Goal: Transaction & Acquisition: Obtain resource

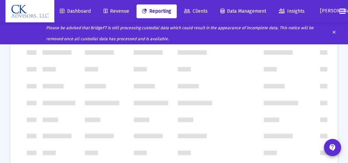
scroll to position [227, 0]
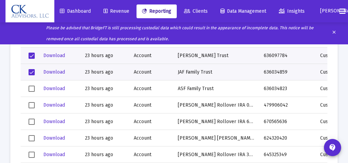
click at [30, 54] on span "Select row" at bounding box center [32, 56] width 6 height 6
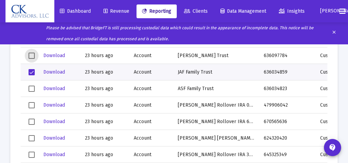
click at [31, 70] on span "Select row" at bounding box center [32, 72] width 6 height 6
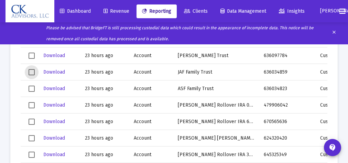
click at [30, 88] on span "Select row" at bounding box center [32, 89] width 6 height 6
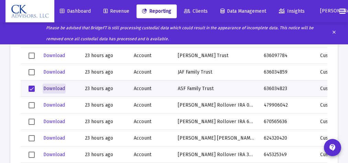
click at [57, 89] on span "Download" at bounding box center [54, 89] width 22 height 6
click at [32, 87] on span "Select row" at bounding box center [32, 89] width 6 height 6
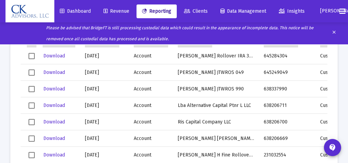
scroll to position [554, 0]
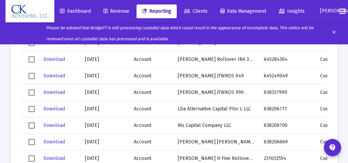
click at [33, 91] on span "Select row" at bounding box center [32, 92] width 6 height 6
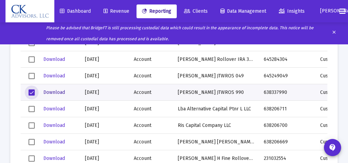
click at [54, 92] on span "Download" at bounding box center [54, 92] width 22 height 6
click at [33, 92] on span "Select row" at bounding box center [32, 92] width 6 height 6
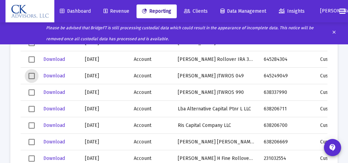
click at [32, 75] on span "Select row" at bounding box center [32, 76] width 6 height 6
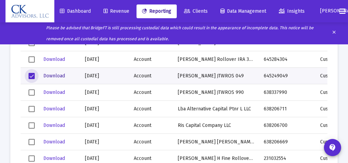
click at [56, 76] on span "Download" at bounding box center [54, 76] width 22 height 6
click at [31, 74] on span "Select row" at bounding box center [32, 76] width 6 height 6
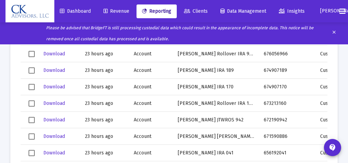
scroll to position [400, 0]
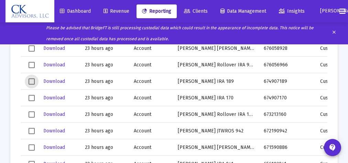
click at [34, 81] on span "Select row" at bounding box center [32, 81] width 6 height 6
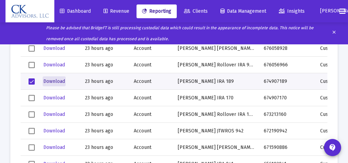
click at [56, 81] on span "Download" at bounding box center [54, 81] width 22 height 6
click at [32, 78] on span "Select row" at bounding box center [32, 81] width 6 height 6
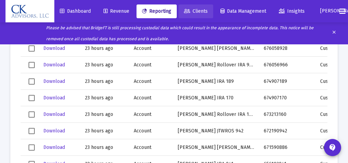
click at [205, 12] on span "Clients" at bounding box center [196, 11] width 24 height 6
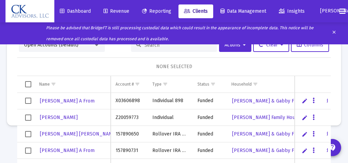
scroll to position [28, 0]
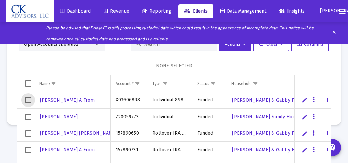
click at [26, 99] on span "Select row" at bounding box center [28, 100] width 6 height 6
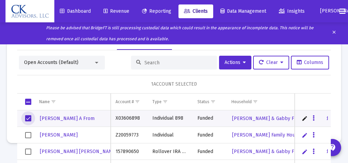
scroll to position [26, 0]
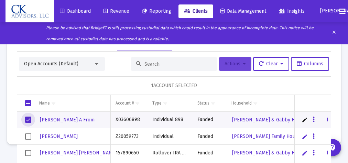
click at [228, 64] on span "Actions" at bounding box center [235, 64] width 21 height 6
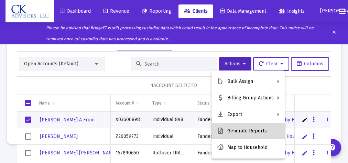
click at [251, 132] on button "Generate Reports" at bounding box center [248, 131] width 73 height 17
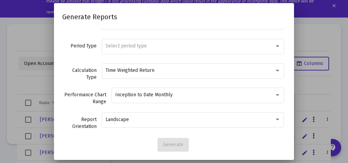
scroll to position [45, 0]
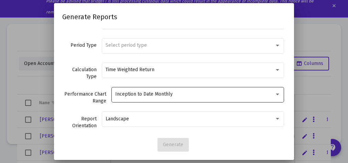
click at [276, 94] on div at bounding box center [277, 95] width 3 height 2
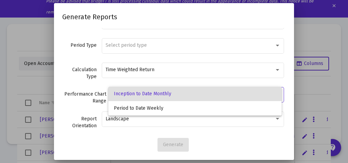
click at [274, 93] on span "Inception to Date Monthly" at bounding box center [195, 94] width 162 height 14
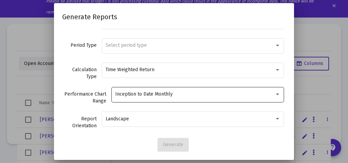
click at [275, 94] on div at bounding box center [278, 95] width 6 height 6
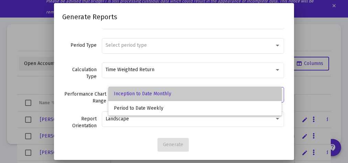
click at [245, 94] on span "Inception to Date Monthly" at bounding box center [195, 94] width 162 height 14
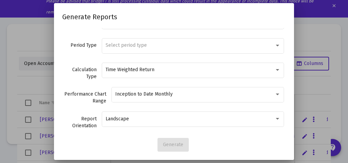
drag, startPoint x: 347, startPoint y: 122, endPoint x: 349, endPoint y: 153, distance: 30.7
click at [348, 136] on html "Dashboard Revenue Reporting Clients Data Management Insights [PERSON_NAME] Plea…" at bounding box center [174, 54] width 348 height 163
drag, startPoint x: 290, startPoint y: 85, endPoint x: 292, endPoint y: 63, distance: 21.8
click at [292, 63] on div "Report Package Advisor Default Sub-Reports 3 Selected cancel arrow_drop_down Pe…" at bounding box center [174, 81] width 240 height 106
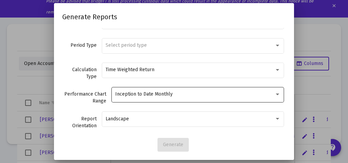
click at [275, 92] on div at bounding box center [278, 95] width 6 height 6
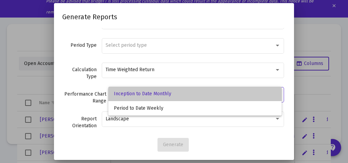
click at [271, 92] on span "Inception to Date Monthly" at bounding box center [195, 94] width 162 height 14
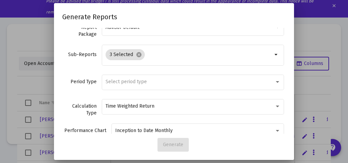
scroll to position [0, 0]
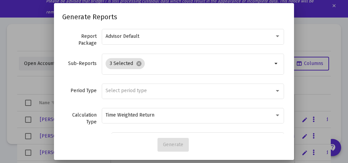
click at [322, 43] on div at bounding box center [174, 81] width 348 height 163
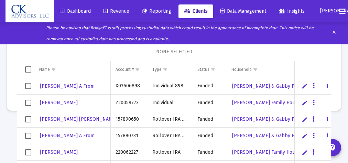
scroll to position [73, 0]
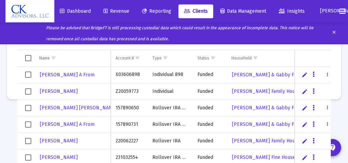
click at [29, 58] on span "Select all" at bounding box center [28, 58] width 6 height 6
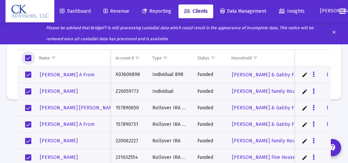
click at [28, 89] on span "Select row" at bounding box center [28, 91] width 6 height 6
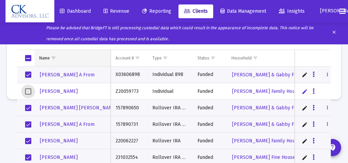
click at [43, 58] on div "Name" at bounding box center [44, 58] width 11 height 6
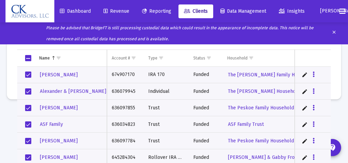
click at [29, 90] on span "Select row" at bounding box center [28, 91] width 6 height 6
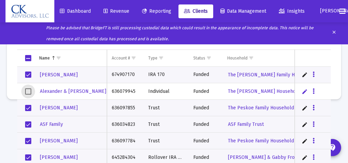
click at [29, 72] on span "Select row" at bounding box center [28, 75] width 6 height 6
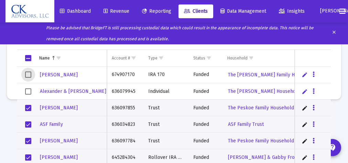
click at [171, 10] on span "Reporting" at bounding box center [156, 11] width 29 height 6
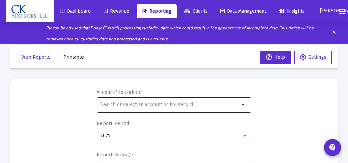
click at [242, 103] on mat-icon "arrow_drop_down" at bounding box center [244, 104] width 8 height 8
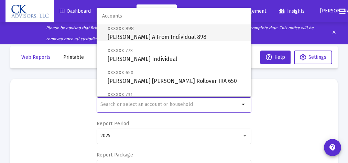
click at [162, 37] on span "XXXXXX 898 [PERSON_NAME] A From Individual 898" at bounding box center [177, 32] width 138 height 17
type input "[PERSON_NAME] A From Individual 898"
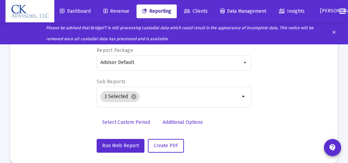
scroll to position [106, 0]
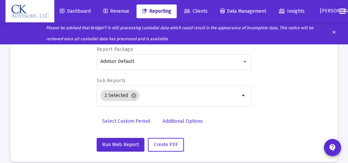
click at [138, 120] on span "Select Custom Period" at bounding box center [126, 121] width 48 height 6
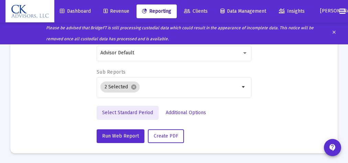
click at [143, 113] on span "Select Standard Period" at bounding box center [127, 113] width 51 height 6
click at [143, 113] on span "Select Custom Period" at bounding box center [126, 113] width 48 height 6
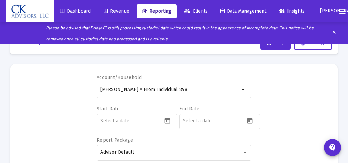
scroll to position [12, 0]
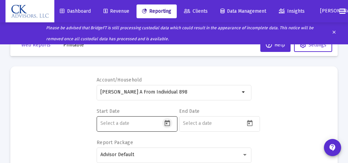
click at [166, 124] on icon "Open calendar" at bounding box center [167, 123] width 7 height 7
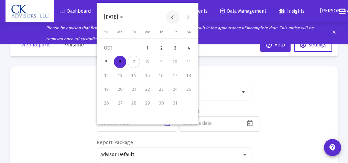
click at [174, 18] on button "Previous month" at bounding box center [173, 17] width 14 height 14
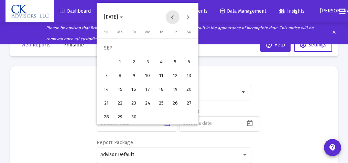
click at [172, 17] on button "Previous month" at bounding box center [173, 17] width 14 height 14
click at [134, 61] on div "1" at bounding box center [134, 62] width 12 height 12
type input "[DATE]"
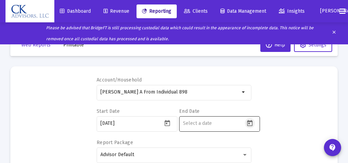
click at [251, 122] on icon "Open calendar" at bounding box center [249, 123] width 7 height 7
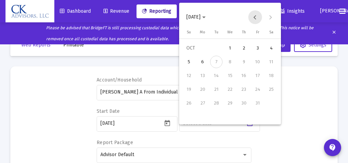
click at [257, 17] on button "Previous month" at bounding box center [255, 17] width 14 height 14
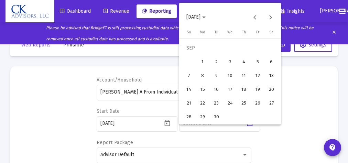
click at [217, 117] on div "30" at bounding box center [216, 117] width 12 height 12
type input "[DATE]"
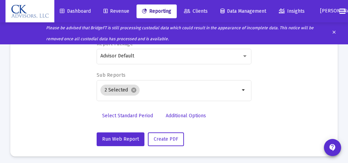
scroll to position [114, 0]
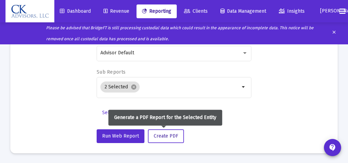
click at [169, 138] on span "Create PDF" at bounding box center [166, 136] width 24 height 6
click at [173, 136] on span "Create PDF" at bounding box center [166, 136] width 24 height 6
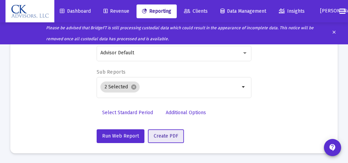
click at [181, 139] on button "Create PDF" at bounding box center [166, 136] width 36 height 14
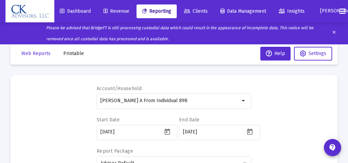
scroll to position [3, 0]
click at [71, 54] on span "Printable" at bounding box center [73, 54] width 21 height 6
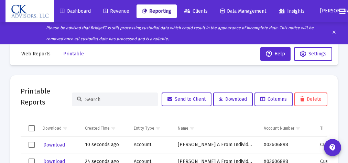
click at [29, 142] on span "Select row" at bounding box center [32, 145] width 6 height 6
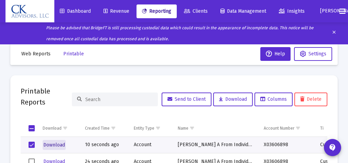
click at [56, 145] on span "Download" at bounding box center [54, 145] width 22 height 6
click at [203, 11] on span "Clients" at bounding box center [196, 11] width 24 height 6
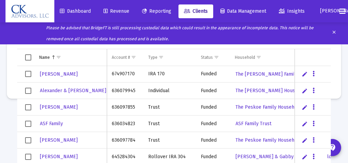
scroll to position [40, 0]
click at [28, 124] on span "Select row" at bounding box center [28, 123] width 6 height 6
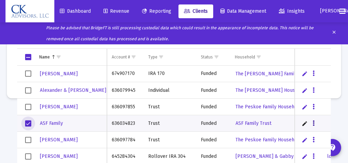
click at [313, 122] on icon "Data grid" at bounding box center [314, 123] width 2 height 8
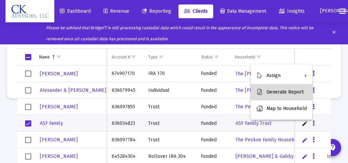
click at [295, 89] on button "Generate Report" at bounding box center [282, 92] width 62 height 17
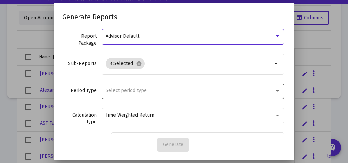
click at [275, 89] on div at bounding box center [278, 91] width 6 height 6
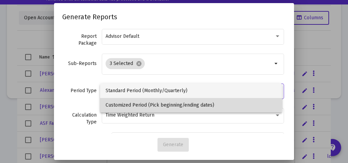
click at [158, 104] on span "Customized Period (Pick beginning/ending dates)" at bounding box center [191, 105] width 171 height 14
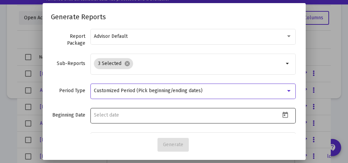
click at [282, 115] on icon "Open calendar" at bounding box center [285, 115] width 6 height 6
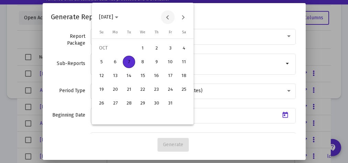
click at [166, 18] on button "Previous month" at bounding box center [168, 17] width 14 height 14
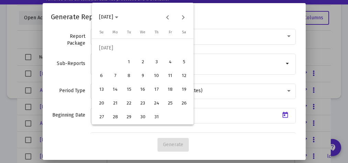
click at [129, 62] on div "1" at bounding box center [129, 62] width 12 height 12
type input "[DATE]"
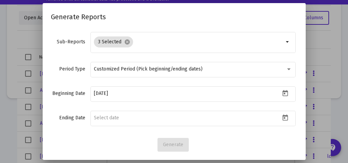
scroll to position [26, 0]
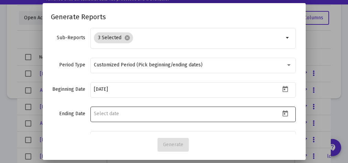
click at [282, 113] on icon "Open calendar" at bounding box center [285, 113] width 7 height 7
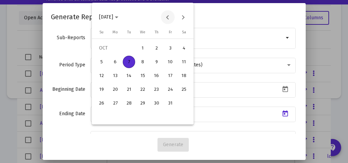
click at [169, 17] on button "Previous month" at bounding box center [168, 17] width 14 height 14
click at [129, 116] on div "30" at bounding box center [129, 117] width 12 height 12
type input "[DATE]"
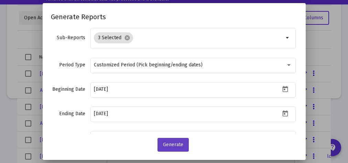
click at [178, 148] on button "Generate" at bounding box center [173, 145] width 31 height 14
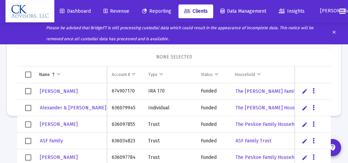
scroll to position [0, 0]
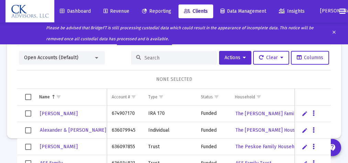
click at [158, 10] on span "Reporting" at bounding box center [156, 11] width 29 height 6
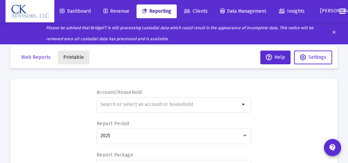
click at [74, 56] on span "Printable" at bounding box center [73, 57] width 21 height 6
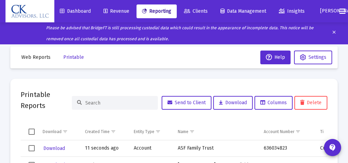
click at [32, 148] on span "Select row" at bounding box center [32, 148] width 6 height 6
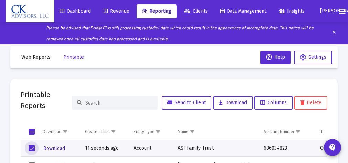
click at [59, 146] on span "Download" at bounding box center [54, 149] width 22 height 6
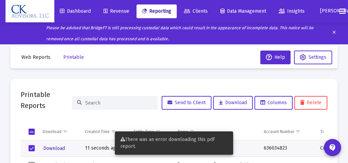
click at [59, 147] on span "Download" at bounding box center [54, 149] width 22 height 6
click at [60, 147] on span "Download" at bounding box center [54, 149] width 22 height 6
click at [145, 93] on div "Printable Reports Send to Client Download Columns Delete" at bounding box center [174, 103] width 307 height 28
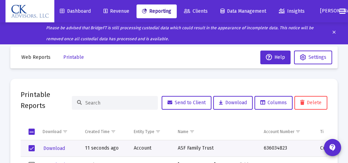
click at [202, 11] on span "Clients" at bounding box center [196, 11] width 24 height 6
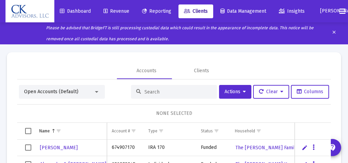
click at [26, 128] on span "Select all" at bounding box center [28, 131] width 6 height 6
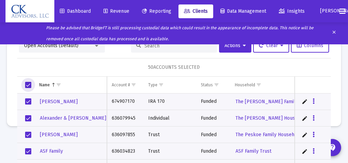
scroll to position [15, 0]
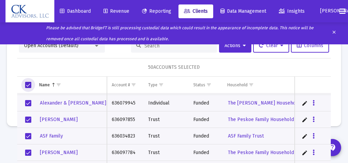
click at [29, 135] on span "Select row" at bounding box center [28, 136] width 6 height 6
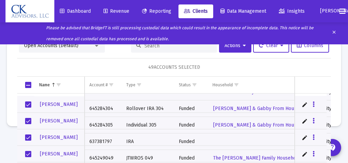
scroll to position [81, 0]
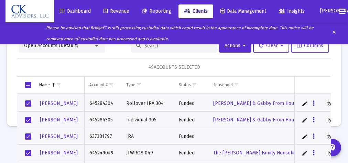
click at [30, 136] on span "Select row" at bounding box center [28, 137] width 6 height 6
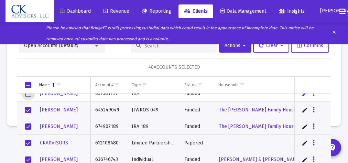
scroll to position [0, 0]
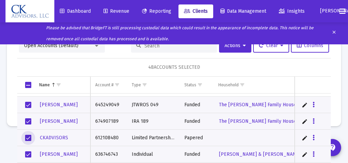
click at [28, 137] on span "Select row" at bounding box center [28, 138] width 6 height 6
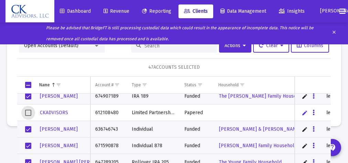
click at [29, 145] on span "Select row" at bounding box center [28, 146] width 6 height 6
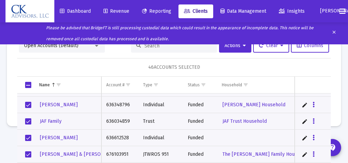
click at [31, 138] on span "Select row" at bounding box center [28, 138] width 6 height 6
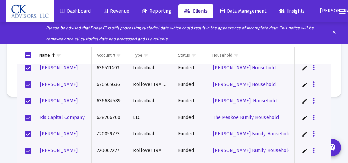
click at [30, 131] on span "Select row" at bounding box center [28, 134] width 6 height 6
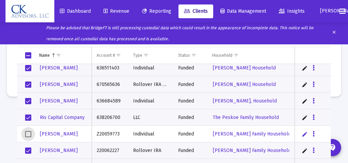
click at [28, 149] on span "Select row" at bounding box center [28, 151] width 6 height 6
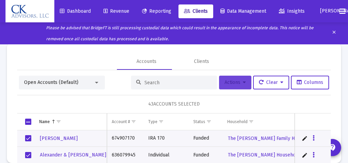
click at [228, 81] on span "Actions" at bounding box center [235, 82] width 21 height 6
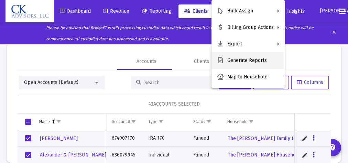
click at [245, 62] on button "Generate Reports" at bounding box center [248, 60] width 73 height 17
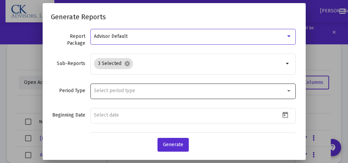
click at [287, 90] on div at bounding box center [288, 91] width 3 height 2
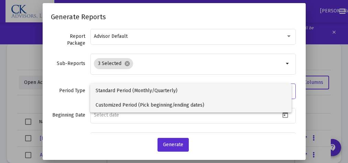
click at [156, 104] on span "Customized Period (Pick beginning/ending dates)" at bounding box center [191, 105] width 191 height 14
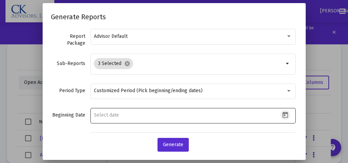
click at [282, 113] on icon "Open calendar" at bounding box center [285, 115] width 6 height 6
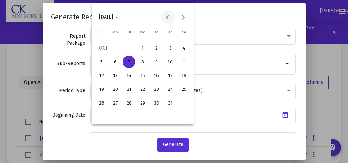
click at [167, 17] on button "Previous month" at bounding box center [168, 17] width 14 height 14
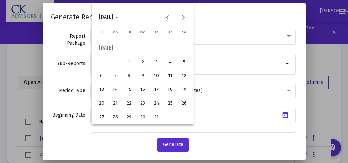
click at [130, 62] on div "1" at bounding box center [129, 62] width 12 height 12
type input "[DATE]"
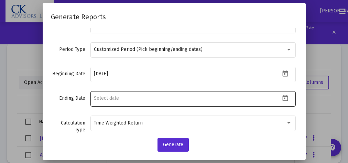
click at [282, 97] on icon "Open calendar" at bounding box center [285, 98] width 7 height 7
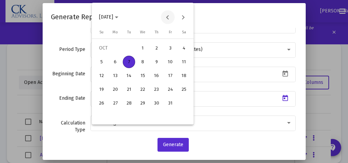
click at [167, 18] on button "Previous month" at bounding box center [168, 17] width 14 height 14
click at [129, 116] on div "30" at bounding box center [129, 117] width 12 height 12
type input "[DATE]"
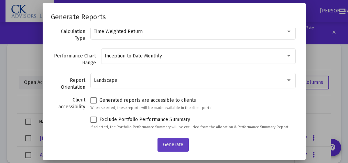
click at [172, 145] on span "Generate" at bounding box center [173, 145] width 20 height 6
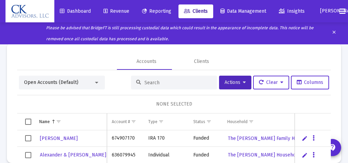
drag, startPoint x: 343, startPoint y: 109, endPoint x: 349, endPoint y: 86, distance: 23.1
click at [348, 86] on html "Dashboard Revenue Reporting Clients Data Management Insights [PERSON_NAME] Plea…" at bounding box center [174, 81] width 348 height 163
click at [161, 10] on span "Reporting" at bounding box center [156, 11] width 29 height 6
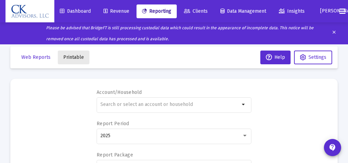
click at [74, 56] on span "Printable" at bounding box center [73, 57] width 21 height 6
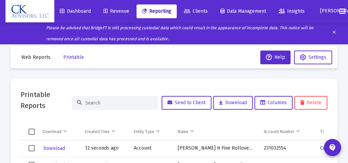
click at [118, 11] on span "Revenue" at bounding box center [117, 11] width 26 height 6
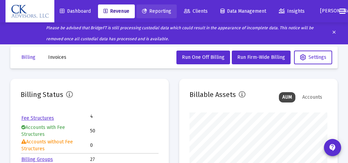
click at [165, 11] on span "Reporting" at bounding box center [156, 11] width 29 height 6
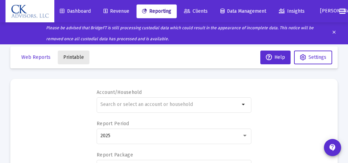
click at [73, 58] on span "Printable" at bounding box center [73, 57] width 21 height 6
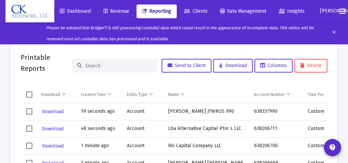
scroll to position [43, 0]
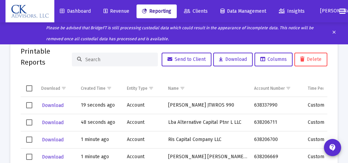
click at [30, 104] on span "Select row" at bounding box center [29, 105] width 6 height 6
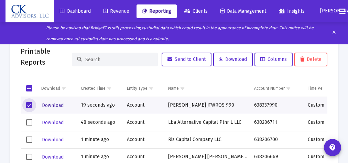
click at [52, 104] on span "Download" at bounding box center [53, 106] width 22 height 6
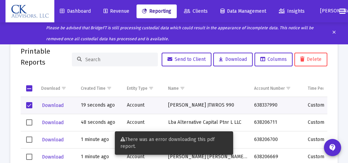
click at [149, 142] on td "Account" at bounding box center [145, 139] width 42 height 17
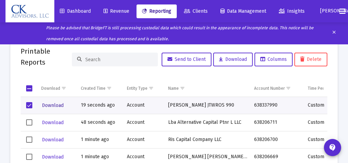
click at [50, 104] on span "Download" at bounding box center [53, 106] width 22 height 6
click at [30, 106] on span "Select row" at bounding box center [29, 105] width 6 height 6
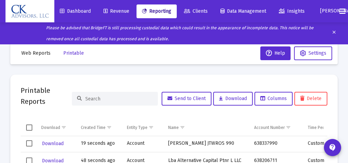
scroll to position [0, 0]
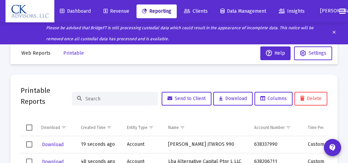
click at [119, 13] on span "Revenue" at bounding box center [117, 11] width 26 height 6
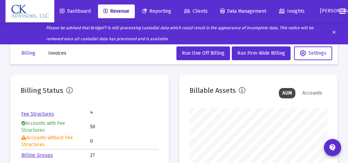
scroll to position [138, 138]
click at [165, 10] on span "Reporting" at bounding box center [156, 11] width 29 height 6
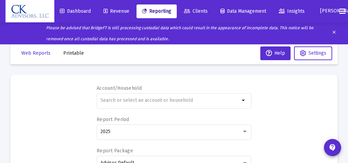
click at [72, 55] on span "Printable" at bounding box center [73, 53] width 21 height 6
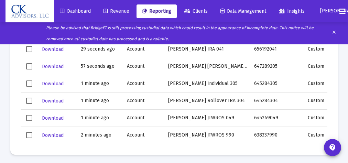
scroll to position [118, 0]
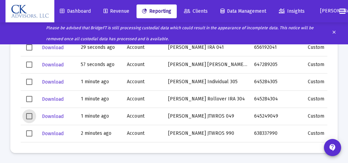
click at [27, 116] on span "Select row" at bounding box center [29, 116] width 6 height 6
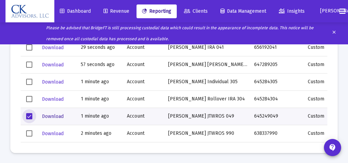
click at [53, 116] on span "Download" at bounding box center [53, 117] width 22 height 6
click at [29, 115] on span "Select row" at bounding box center [29, 116] width 6 height 6
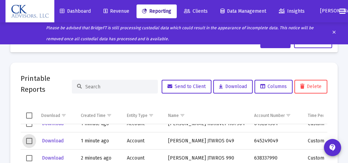
scroll to position [7, 0]
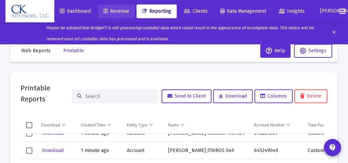
click at [120, 10] on span "Revenue" at bounding box center [117, 11] width 26 height 6
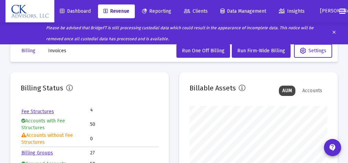
scroll to position [138, 138]
click at [168, 11] on span "Reporting" at bounding box center [156, 11] width 29 height 6
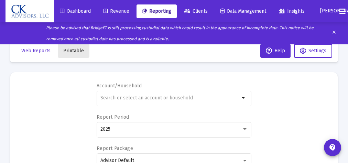
click at [73, 53] on span "Printable" at bounding box center [73, 51] width 21 height 6
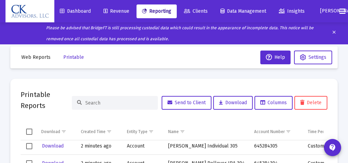
click at [124, 10] on span "Revenue" at bounding box center [117, 11] width 26 height 6
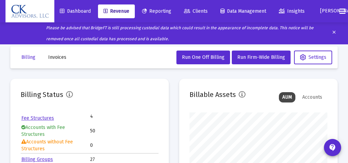
scroll to position [138, 138]
click at [165, 10] on span "Reporting" at bounding box center [156, 11] width 29 height 6
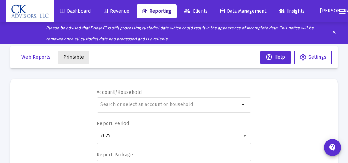
click at [73, 56] on span "Printable" at bounding box center [73, 57] width 21 height 6
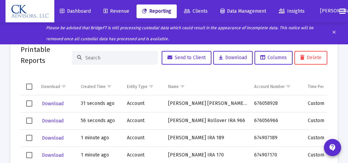
scroll to position [51, 0]
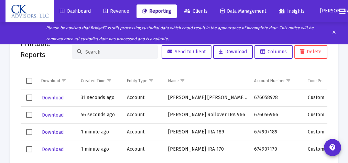
click at [30, 149] on span "Select row" at bounding box center [29, 149] width 6 height 6
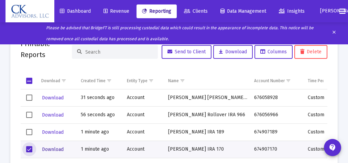
click at [52, 147] on span "Download" at bounding box center [53, 150] width 22 height 6
click at [29, 149] on span "Select row" at bounding box center [29, 149] width 6 height 6
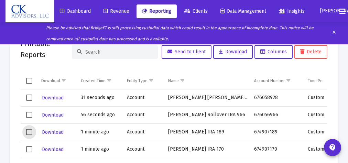
click at [30, 131] on span "Select row" at bounding box center [29, 132] width 6 height 6
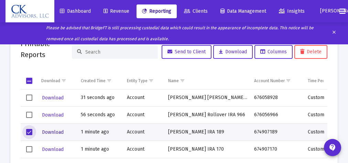
click at [55, 133] on span "Download" at bounding box center [53, 132] width 22 height 6
click at [30, 131] on span "Select row" at bounding box center [29, 132] width 6 height 6
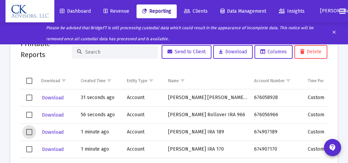
click at [120, 10] on span "Revenue" at bounding box center [117, 11] width 26 height 6
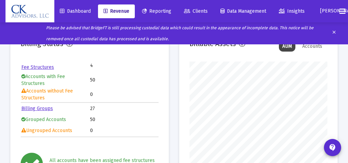
scroll to position [138, 138]
click at [169, 12] on span "Reporting" at bounding box center [156, 11] width 29 height 6
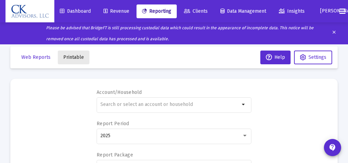
click at [76, 57] on span "Printable" at bounding box center [73, 57] width 21 height 6
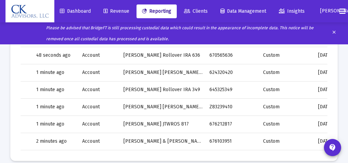
scroll to position [0, 57]
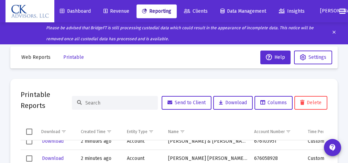
click at [117, 11] on span "Revenue" at bounding box center [117, 11] width 26 height 6
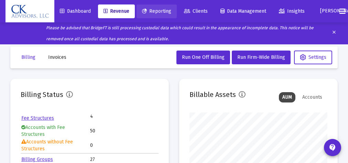
click at [161, 11] on span "Reporting" at bounding box center [156, 11] width 29 height 6
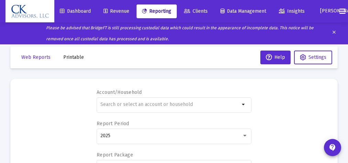
click at [70, 57] on span "Printable" at bounding box center [73, 57] width 21 height 6
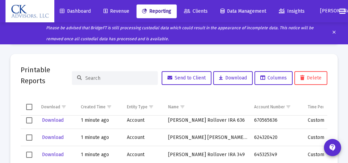
scroll to position [24, 0]
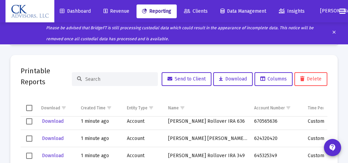
click at [122, 12] on span "Revenue" at bounding box center [117, 11] width 26 height 6
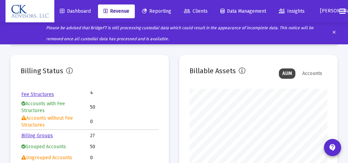
scroll to position [138, 138]
click at [167, 10] on span "Reporting" at bounding box center [156, 11] width 29 height 6
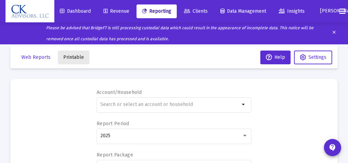
click at [75, 58] on span "Printable" at bounding box center [73, 57] width 21 height 6
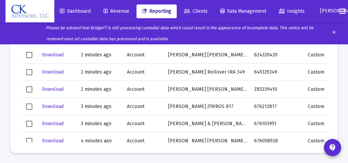
scroll to position [99, 0]
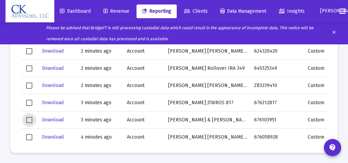
click at [29, 119] on span "Select row" at bounding box center [29, 120] width 6 height 6
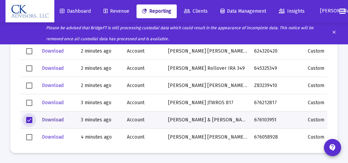
click at [55, 119] on span "Download" at bounding box center [53, 120] width 22 height 6
click at [28, 118] on span "Select row" at bounding box center [29, 120] width 6 height 6
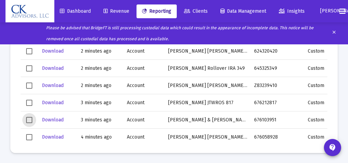
click at [121, 12] on span "Revenue" at bounding box center [117, 11] width 26 height 6
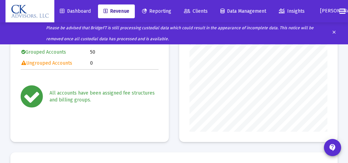
scroll to position [138, 138]
click at [158, 7] on link "Reporting" at bounding box center [157, 11] width 40 height 14
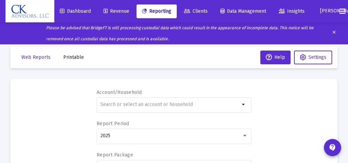
click at [79, 58] on span "Printable" at bounding box center [73, 57] width 21 height 6
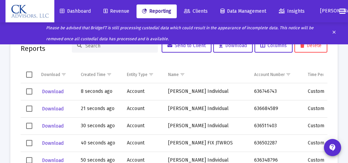
scroll to position [76, 0]
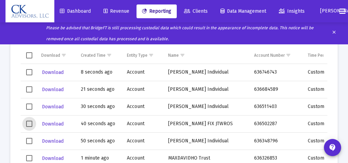
click at [29, 125] on span "Select row" at bounding box center [29, 124] width 6 height 6
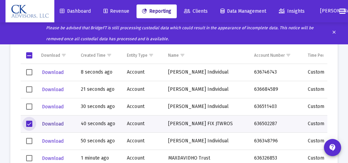
click at [54, 124] on span "Download" at bounding box center [53, 124] width 22 height 6
click at [29, 124] on span "Select row" at bounding box center [29, 124] width 6 height 6
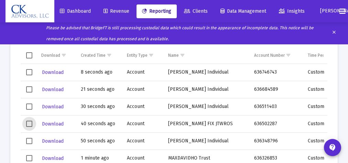
click at [117, 10] on span "Revenue" at bounding box center [117, 11] width 26 height 6
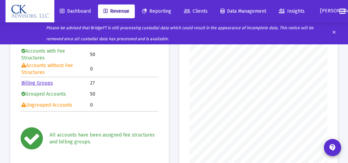
scroll to position [138, 138]
click at [164, 12] on span "Reporting" at bounding box center [156, 11] width 29 height 6
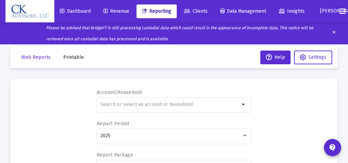
click at [80, 56] on span "Printable" at bounding box center [73, 57] width 21 height 6
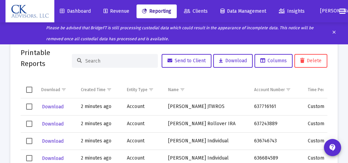
scroll to position [44, 0]
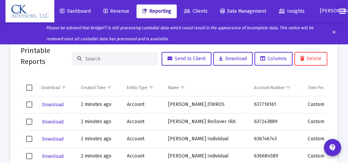
click at [29, 121] on span "Select row" at bounding box center [29, 122] width 6 height 6
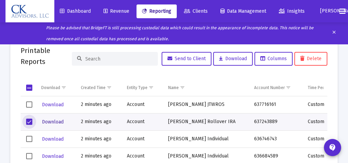
click at [53, 122] on span "Download" at bounding box center [53, 122] width 22 height 6
click at [29, 121] on span "Select row" at bounding box center [29, 122] width 6 height 6
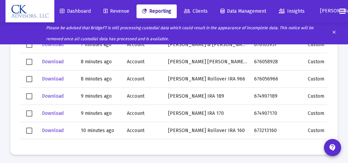
scroll to position [374, 0]
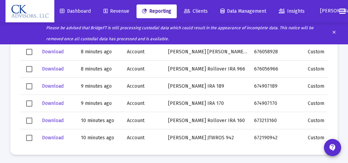
click at [28, 119] on span "Select row" at bounding box center [29, 121] width 6 height 6
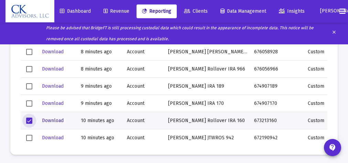
click at [51, 120] on span "Download" at bounding box center [53, 121] width 22 height 6
click at [28, 118] on span "Select row" at bounding box center [29, 121] width 6 height 6
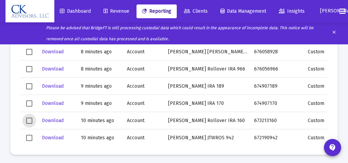
drag, startPoint x: 28, startPoint y: 135, endPoint x: 32, endPoint y: 135, distance: 4.2
click at [28, 135] on span "Select row" at bounding box center [29, 138] width 6 height 6
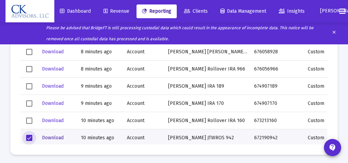
click at [55, 137] on span "Download" at bounding box center [53, 138] width 22 height 6
click at [29, 136] on span "Select row" at bounding box center [29, 138] width 6 height 6
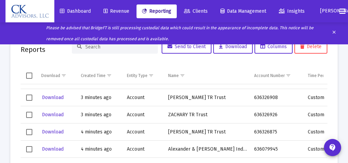
scroll to position [121, 0]
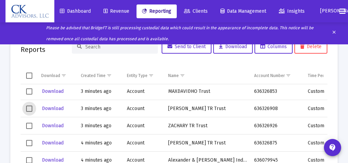
click at [28, 107] on span "Select row" at bounding box center [29, 109] width 6 height 6
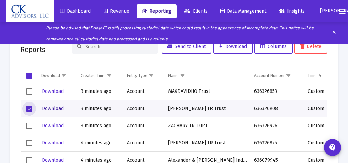
click at [55, 107] on span "Download" at bounding box center [53, 109] width 22 height 6
click at [30, 106] on span "Select row" at bounding box center [29, 109] width 6 height 6
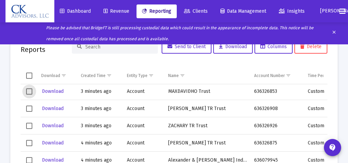
click at [29, 91] on span "Select row" at bounding box center [29, 91] width 6 height 6
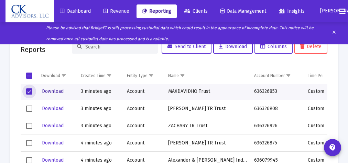
click at [54, 92] on span "Download" at bounding box center [53, 91] width 22 height 6
click at [29, 90] on span "Select row" at bounding box center [29, 91] width 6 height 6
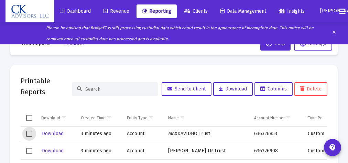
scroll to position [0, 0]
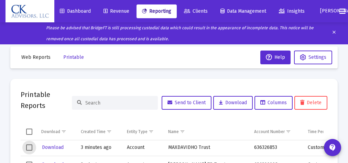
click at [201, 12] on span "Clients" at bounding box center [196, 11] width 24 height 6
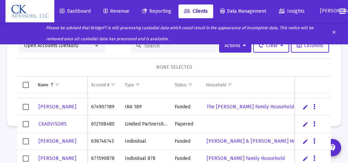
scroll to position [160, 0]
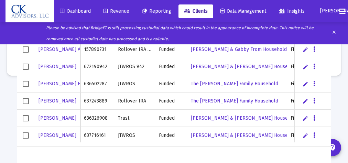
click at [26, 100] on span "Select row" at bounding box center [26, 101] width 6 height 6
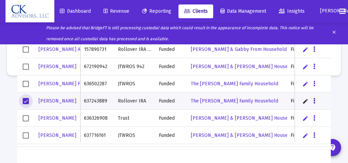
click at [311, 99] on button "Data grid" at bounding box center [314, 101] width 6 height 6
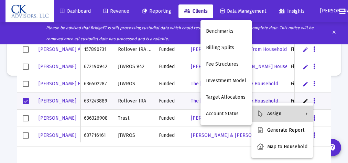
click at [273, 114] on button "Assign" at bounding box center [283, 114] width 62 height 17
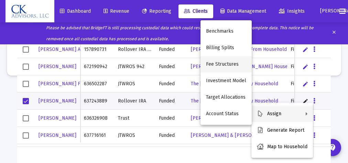
click at [228, 64] on button "Fee Structures" at bounding box center [226, 64] width 51 height 17
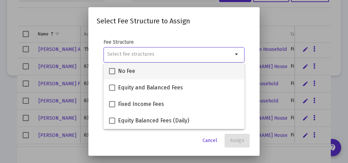
click at [114, 71] on span at bounding box center [112, 71] width 6 height 6
click at [112, 74] on input "No Fee" at bounding box center [112, 74] width 0 height 0
checkbox input "true"
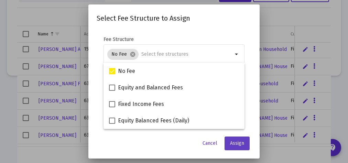
click at [241, 144] on span "Assign" at bounding box center [237, 143] width 14 height 6
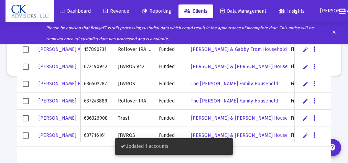
click at [26, 100] on span "Select row" at bounding box center [26, 101] width 6 height 6
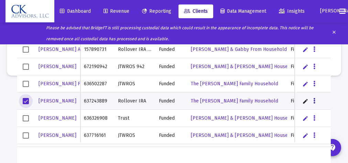
click at [313, 99] on icon "Data grid" at bounding box center [314, 101] width 2 height 8
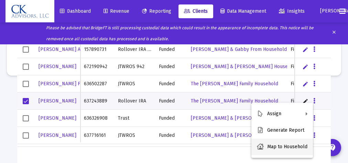
click at [277, 146] on button "Map to Household" at bounding box center [283, 147] width 62 height 17
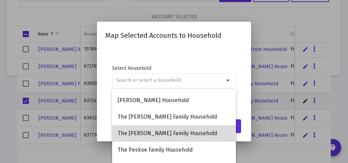
click at [193, 135] on span "The [PERSON_NAME] Family Household" at bounding box center [174, 133] width 113 height 17
type input "The [PERSON_NAME] Family Household"
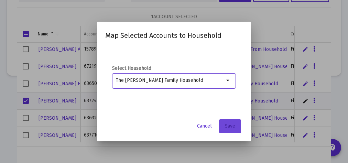
click at [230, 127] on span "Save" at bounding box center [230, 126] width 10 height 6
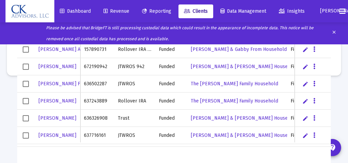
click at [125, 11] on span "Revenue" at bounding box center [117, 11] width 26 height 6
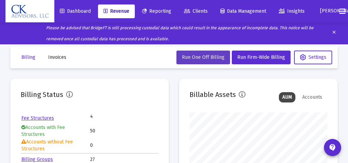
click at [215, 57] on span "Run One Off Billing" at bounding box center [203, 57] width 43 height 6
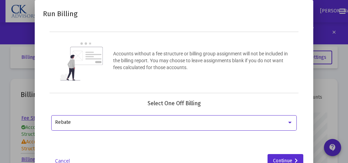
click at [291, 122] on div at bounding box center [289, 123] width 3 height 2
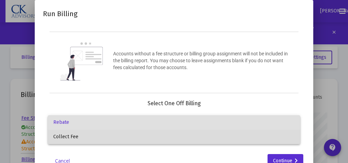
click at [69, 136] on span "Collect Fee" at bounding box center [174, 137] width 242 height 14
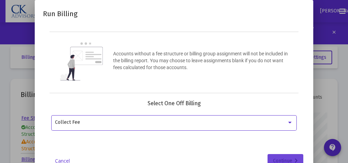
click at [283, 159] on div "Continue" at bounding box center [285, 161] width 25 height 14
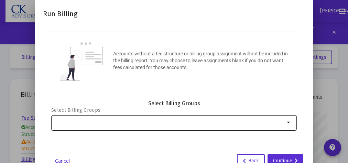
click at [290, 121] on mat-icon "arrow_drop_down" at bounding box center [289, 122] width 8 height 8
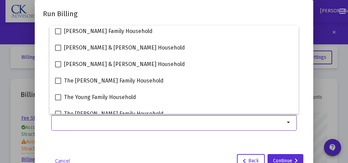
scroll to position [42, 0]
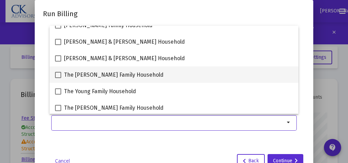
click at [58, 75] on span at bounding box center [58, 75] width 6 height 6
click at [58, 78] on input "The [PERSON_NAME] Family Household" at bounding box center [58, 78] width 0 height 0
checkbox input "true"
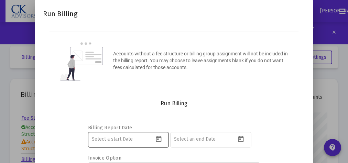
click at [159, 137] on icon "Open calendar" at bounding box center [159, 139] width 6 height 6
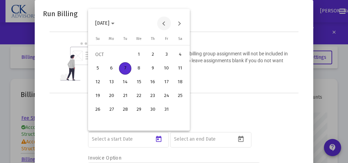
click at [164, 21] on button "Previous month" at bounding box center [164, 24] width 14 height 14
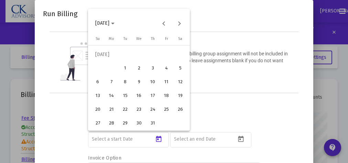
click at [125, 69] on div "1" at bounding box center [125, 68] width 12 height 12
type input "[DATE]"
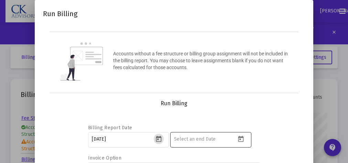
click at [243, 137] on icon "Open calendar" at bounding box center [241, 139] width 6 height 6
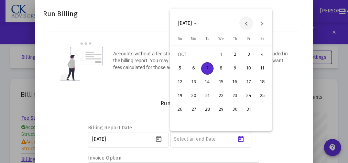
click at [247, 24] on button "Previous month" at bounding box center [246, 24] width 14 height 14
click at [205, 124] on div "30" at bounding box center [207, 123] width 12 height 12
type input "[DATE]"
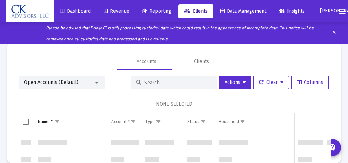
scroll to position [343, 0]
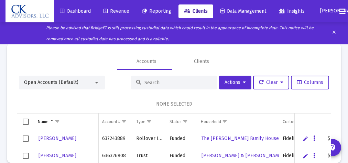
click at [127, 11] on span "Revenue" at bounding box center [117, 11] width 26 height 6
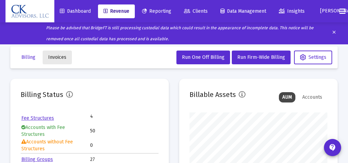
click at [57, 58] on span "Invoices" at bounding box center [57, 57] width 18 height 6
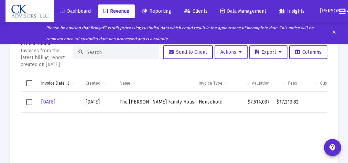
scroll to position [55, 0]
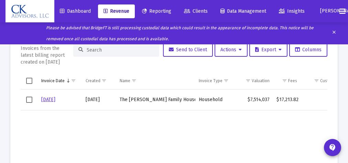
click at [30, 99] on span "Select row" at bounding box center [29, 100] width 6 height 6
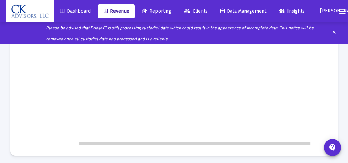
scroll to position [0, 97]
drag, startPoint x: 217, startPoint y: 144, endPoint x: 321, endPoint y: 138, distance: 104.1
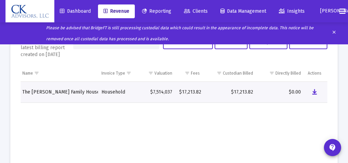
scroll to position [57, 0]
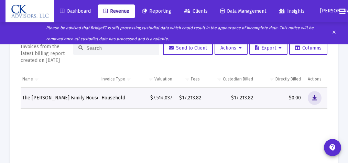
click at [317, 97] on icon "Data grid" at bounding box center [314, 98] width 5 height 8
click at [159, 10] on span "Reporting" at bounding box center [156, 11] width 29 height 6
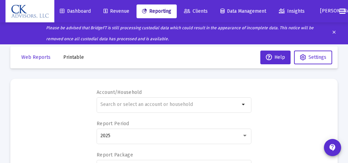
click at [74, 58] on span "Printable" at bounding box center [73, 57] width 21 height 6
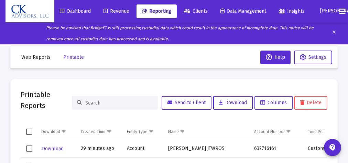
click at [28, 148] on span "Select row" at bounding box center [29, 149] width 6 height 6
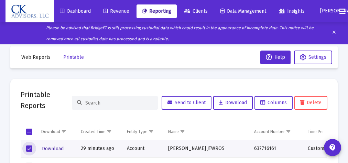
click at [56, 149] on span "Download" at bounding box center [53, 149] width 22 height 6
click at [31, 145] on td "Data grid" at bounding box center [29, 148] width 17 height 17
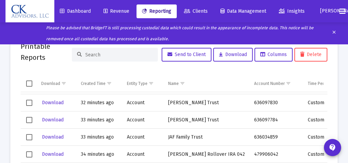
scroll to position [110, 0]
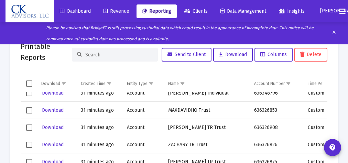
click at [30, 160] on span "Select row" at bounding box center [29, 162] width 6 height 6
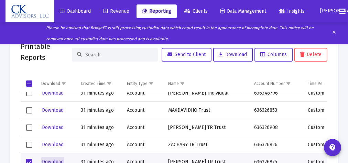
click at [53, 162] on span "Download" at bounding box center [53, 162] width 22 height 6
click at [30, 161] on span "Select row" at bounding box center [29, 162] width 6 height 6
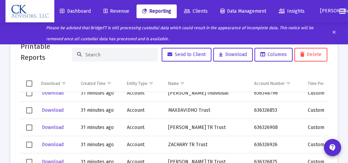
click at [33, 145] on td "Data grid" at bounding box center [29, 144] width 17 height 17
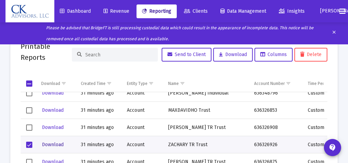
click at [54, 145] on span "Download" at bounding box center [53, 145] width 22 height 6
click at [29, 143] on span "Select row" at bounding box center [29, 145] width 6 height 6
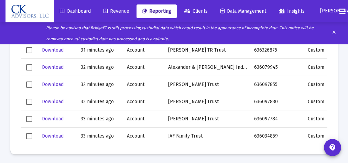
scroll to position [176, 0]
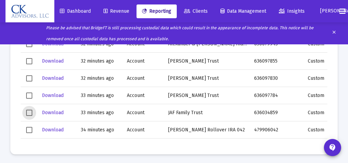
click at [30, 110] on span "Select row" at bounding box center [29, 113] width 6 height 6
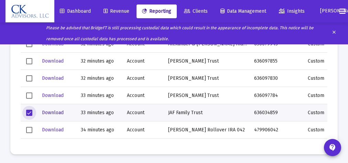
click at [56, 112] on span "Download" at bounding box center [53, 113] width 22 height 6
click at [30, 113] on span "Select row" at bounding box center [29, 113] width 6 height 6
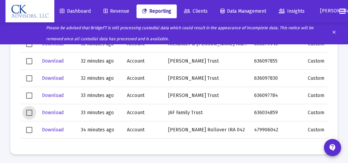
click at [29, 129] on span "Select row" at bounding box center [29, 130] width 6 height 6
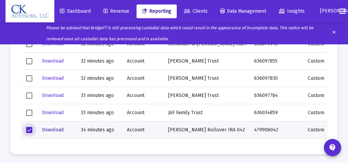
click at [56, 129] on span "Download" at bounding box center [53, 130] width 22 height 6
click at [28, 128] on span "Select row" at bounding box center [29, 130] width 6 height 6
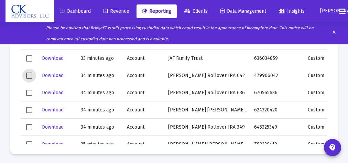
scroll to position [231, 0]
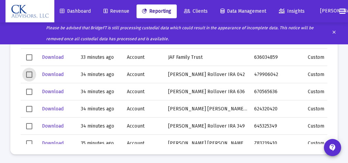
click at [28, 107] on span "Select row" at bounding box center [29, 109] width 6 height 6
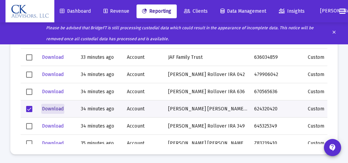
click at [57, 109] on span "Download" at bounding box center [53, 109] width 22 height 6
click at [27, 106] on span "Select row" at bounding box center [29, 109] width 6 height 6
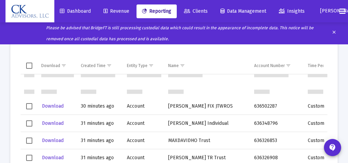
scroll to position [55, 0]
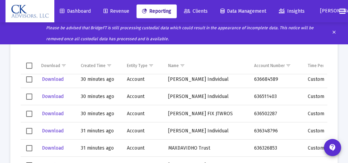
click at [31, 130] on span "Select row" at bounding box center [29, 131] width 6 height 6
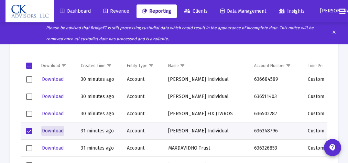
click at [53, 130] on span "Download" at bounding box center [53, 131] width 22 height 6
click at [30, 129] on span "Select row" at bounding box center [29, 131] width 6 height 6
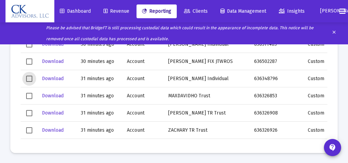
scroll to position [88, 0]
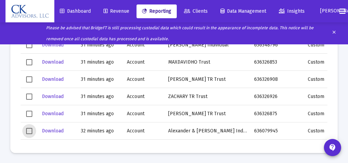
click at [28, 129] on span "Select row" at bounding box center [29, 131] width 6 height 6
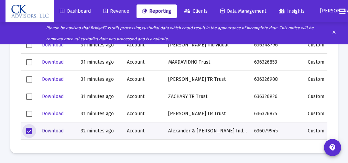
click at [51, 129] on span "Download" at bounding box center [53, 131] width 22 height 6
click at [30, 129] on span "Select row" at bounding box center [29, 131] width 6 height 6
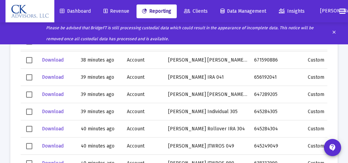
scroll to position [481, 0]
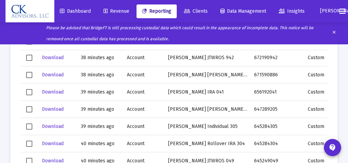
click at [28, 90] on span "Select row" at bounding box center [29, 92] width 6 height 6
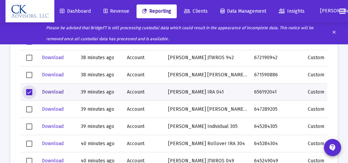
click at [57, 93] on span "Download" at bounding box center [53, 92] width 22 height 6
click at [28, 91] on span "Select row" at bounding box center [29, 92] width 6 height 6
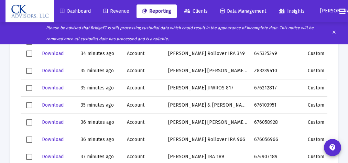
scroll to position [312, 0]
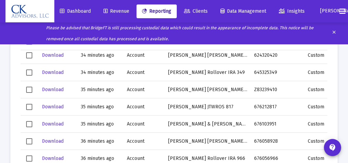
click at [32, 71] on span "Select row" at bounding box center [29, 73] width 6 height 6
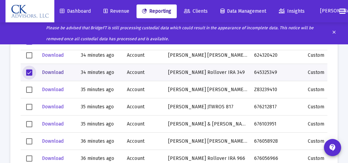
click at [56, 73] on span "Download" at bounding box center [53, 73] width 22 height 6
click at [28, 72] on span "Select row" at bounding box center [29, 73] width 6 height 6
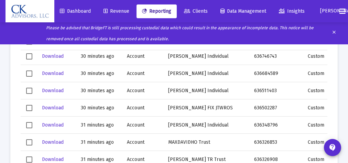
scroll to position [25, 0]
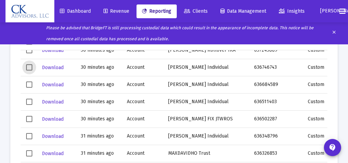
click at [29, 67] on span "Select row" at bounding box center [29, 67] width 6 height 6
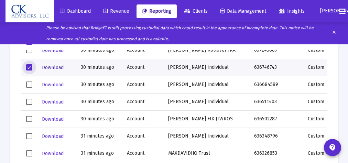
click at [61, 68] on span "Download" at bounding box center [53, 68] width 22 height 6
click at [29, 66] on span "Select row" at bounding box center [29, 67] width 6 height 6
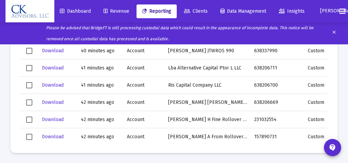
scroll to position [584, 0]
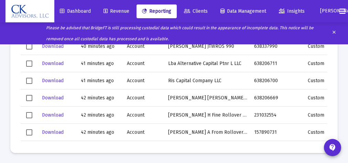
click at [30, 115] on span "Select row" at bounding box center [29, 115] width 6 height 6
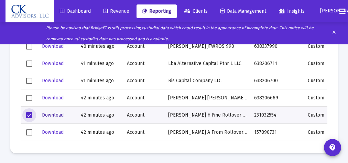
click at [55, 114] on span "Download" at bounding box center [53, 115] width 22 height 6
click at [29, 113] on span "Select row" at bounding box center [29, 115] width 6 height 6
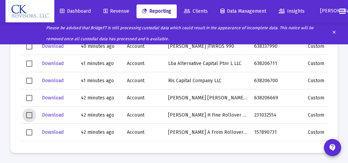
click at [28, 131] on span "Select row" at bounding box center [29, 132] width 6 height 6
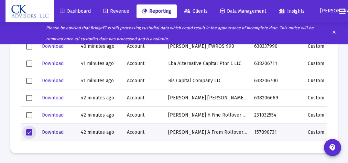
click at [59, 132] on span "Download" at bounding box center [53, 132] width 22 height 6
click at [29, 130] on span "Select row" at bounding box center [29, 132] width 6 height 6
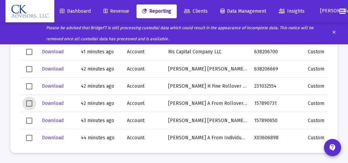
scroll to position [617, 0]
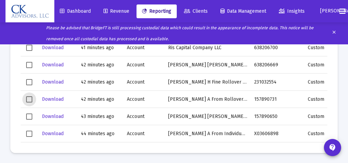
click at [27, 114] on span "Select row" at bounding box center [29, 117] width 6 height 6
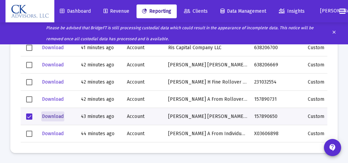
click at [55, 116] on span "Download" at bounding box center [53, 117] width 22 height 6
click at [33, 115] on td "Data grid" at bounding box center [29, 116] width 17 height 17
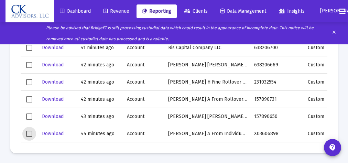
click at [29, 133] on span "Select row" at bounding box center [29, 134] width 6 height 6
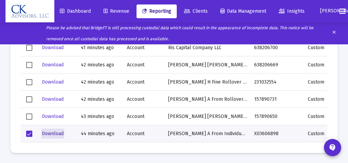
click at [54, 134] on span "Download" at bounding box center [53, 134] width 22 height 6
click at [29, 132] on span "Select row" at bounding box center [29, 134] width 6 height 6
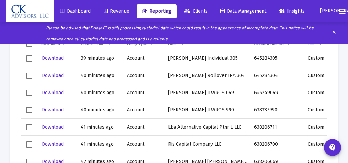
scroll to position [540, 0]
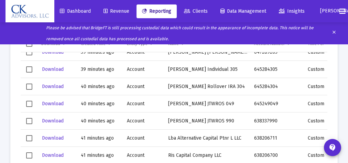
click at [31, 87] on span "Select row" at bounding box center [29, 87] width 6 height 6
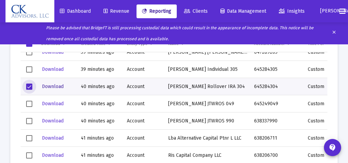
click at [56, 87] on span "Download" at bounding box center [53, 87] width 22 height 6
click at [30, 86] on span "Select row" at bounding box center [29, 87] width 6 height 6
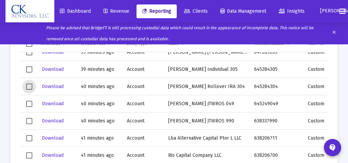
click at [29, 69] on span "Select row" at bounding box center [29, 69] width 6 height 6
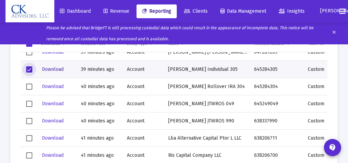
click at [55, 67] on span "Download" at bounding box center [53, 69] width 22 height 6
click at [30, 68] on span "Select row" at bounding box center [29, 69] width 6 height 6
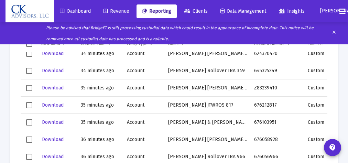
scroll to position [297, 0]
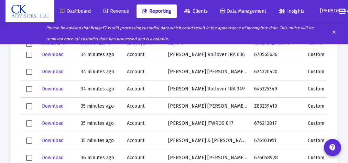
click at [30, 105] on span "Select row" at bounding box center [29, 106] width 6 height 6
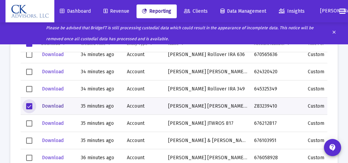
click at [54, 105] on span "Download" at bounding box center [53, 106] width 22 height 6
click at [53, 106] on span "Download" at bounding box center [53, 106] width 22 height 6
click at [29, 105] on span "Select row" at bounding box center [29, 106] width 6 height 6
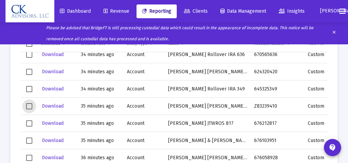
click at [31, 122] on span "Select row" at bounding box center [29, 123] width 6 height 6
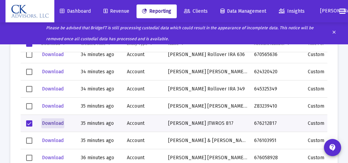
click at [52, 122] on span "Download" at bounding box center [53, 123] width 22 height 6
click at [31, 122] on span "Select row" at bounding box center [29, 123] width 6 height 6
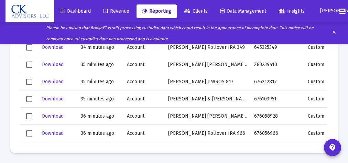
scroll to position [311, 0]
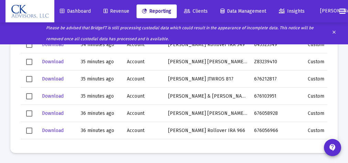
click at [34, 130] on td "Data grid" at bounding box center [29, 130] width 17 height 17
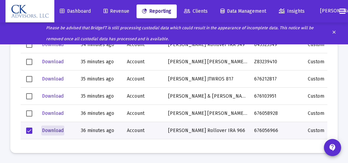
click at [51, 128] on span "Download" at bounding box center [53, 131] width 22 height 6
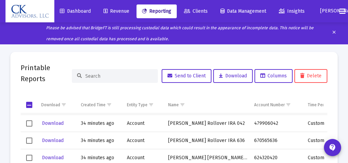
scroll to position [270, 0]
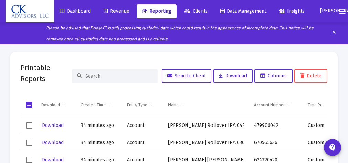
click at [29, 141] on span "Select row" at bounding box center [29, 143] width 6 height 6
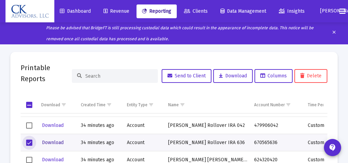
click at [54, 142] on span "Download" at bounding box center [53, 143] width 22 height 6
click at [30, 143] on span "Select row" at bounding box center [29, 143] width 6 height 6
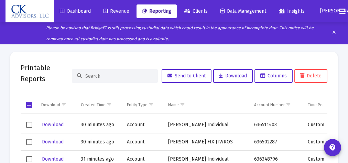
scroll to position [65, 0]
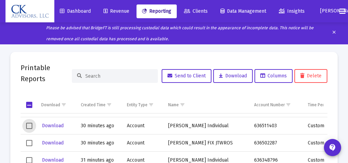
click at [28, 124] on span "Select row" at bounding box center [29, 126] width 6 height 6
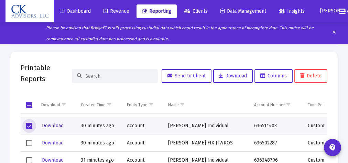
click at [56, 125] on span "Download" at bounding box center [53, 126] width 22 height 6
click at [31, 124] on span "Select row" at bounding box center [29, 126] width 6 height 6
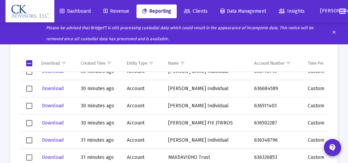
scroll to position [25, 0]
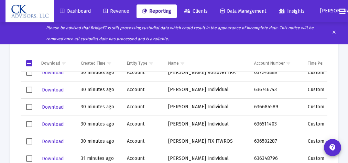
click at [30, 106] on span "Select row" at bounding box center [29, 107] width 6 height 6
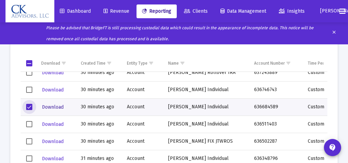
click at [49, 107] on span "Download" at bounding box center [53, 107] width 22 height 6
click at [32, 106] on span "Select row" at bounding box center [29, 107] width 6 height 6
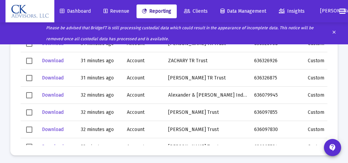
scroll to position [157, 0]
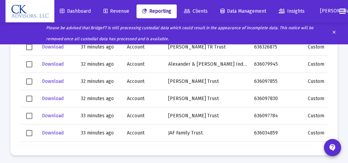
click at [29, 115] on span "Select row" at bounding box center [29, 116] width 6 height 6
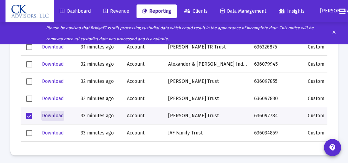
click at [54, 114] on span "Download" at bounding box center [53, 116] width 22 height 6
click at [31, 113] on span "Select row" at bounding box center [29, 116] width 6 height 6
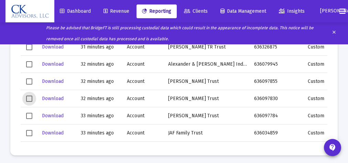
click at [29, 98] on span "Select row" at bounding box center [29, 99] width 6 height 6
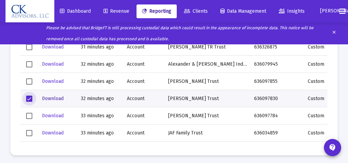
click at [53, 96] on span "Download" at bounding box center [53, 99] width 22 height 6
click at [32, 97] on span "Select row" at bounding box center [29, 99] width 6 height 6
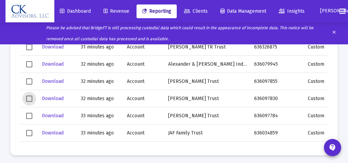
click at [29, 79] on span "Select row" at bounding box center [29, 81] width 6 height 6
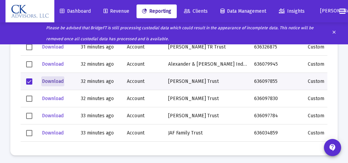
click at [51, 81] on span "Download" at bounding box center [53, 81] width 22 height 6
click at [29, 80] on span "Select row" at bounding box center [29, 81] width 6 height 6
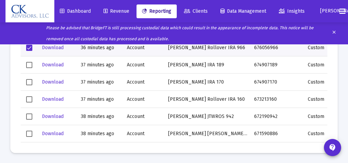
scroll to position [399, 0]
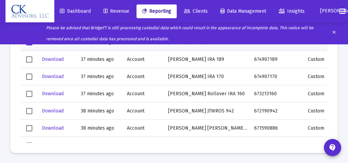
click at [30, 127] on span "Select row" at bounding box center [29, 128] width 6 height 6
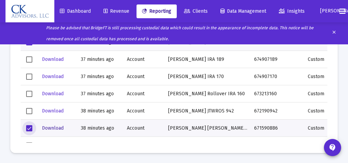
click at [53, 126] on span "Download" at bounding box center [53, 128] width 22 height 6
click at [32, 127] on span "Select row" at bounding box center [29, 128] width 6 height 6
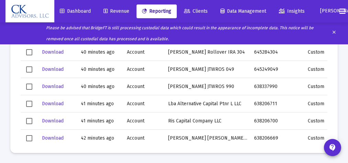
scroll to position [553, 0]
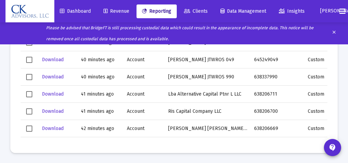
click at [28, 127] on span "Select row" at bounding box center [29, 129] width 6 height 6
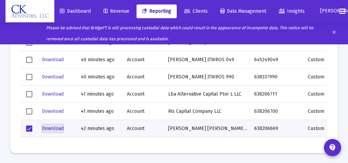
click at [55, 126] on span "Download" at bounding box center [53, 129] width 22 height 6
click at [30, 127] on span "Select row" at bounding box center [29, 129] width 6 height 6
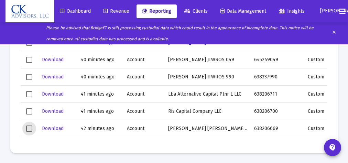
click at [28, 109] on span "Select row" at bounding box center [29, 111] width 6 height 6
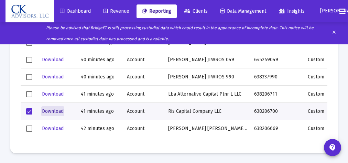
click at [55, 113] on span "Download" at bounding box center [53, 111] width 22 height 6
click at [31, 109] on span "Select row" at bounding box center [29, 111] width 6 height 6
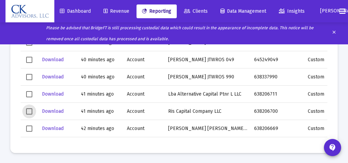
click at [28, 92] on span "Select row" at bounding box center [29, 94] width 6 height 6
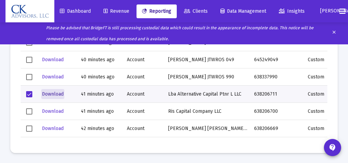
click at [54, 92] on span "Download" at bounding box center [53, 94] width 22 height 6
click at [30, 95] on span "Select row" at bounding box center [29, 94] width 6 height 6
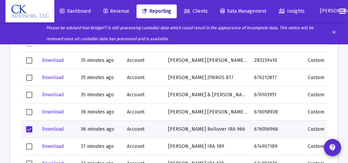
scroll to position [329, 0]
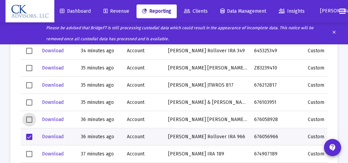
click at [31, 118] on span "Select row" at bounding box center [29, 120] width 6 height 6
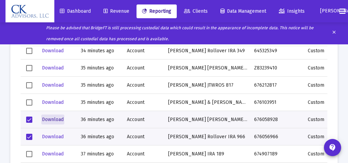
click at [53, 119] on span "Download" at bounding box center [53, 120] width 22 height 6
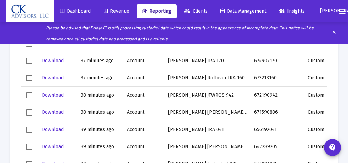
scroll to position [440, 0]
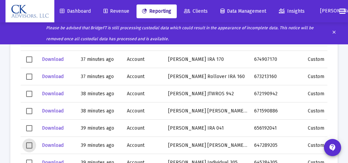
click at [28, 143] on span "Select row" at bounding box center [29, 145] width 6 height 6
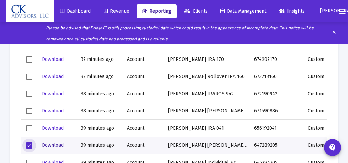
click at [51, 143] on span "Download" at bounding box center [53, 145] width 22 height 6
